Goal: Transaction & Acquisition: Purchase product/service

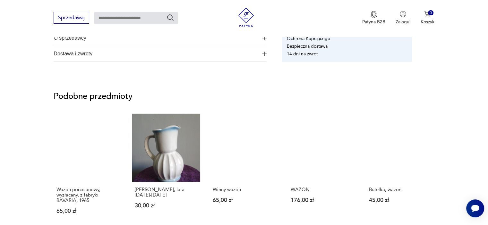
scroll to position [417, 0]
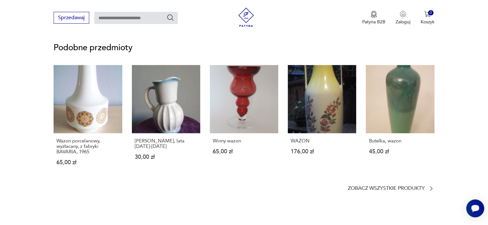
click at [258, 94] on link "Winny wazon 65,00 zł" at bounding box center [244, 121] width 68 height 113
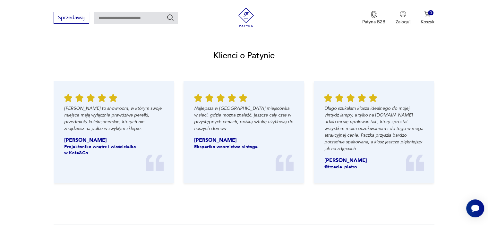
scroll to position [641, 0]
